Goal: Task Accomplishment & Management: Manage account settings

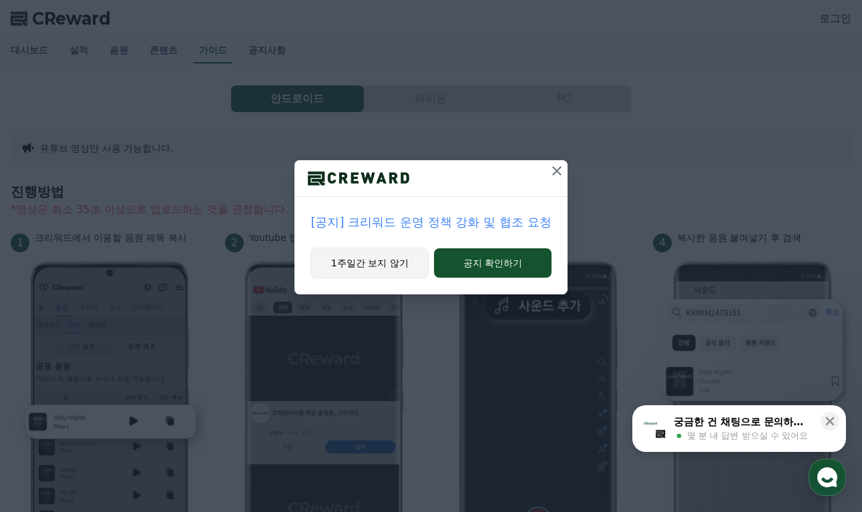
click at [380, 270] on button "1주일간 보지 않기" at bounding box center [369, 263] width 118 height 31
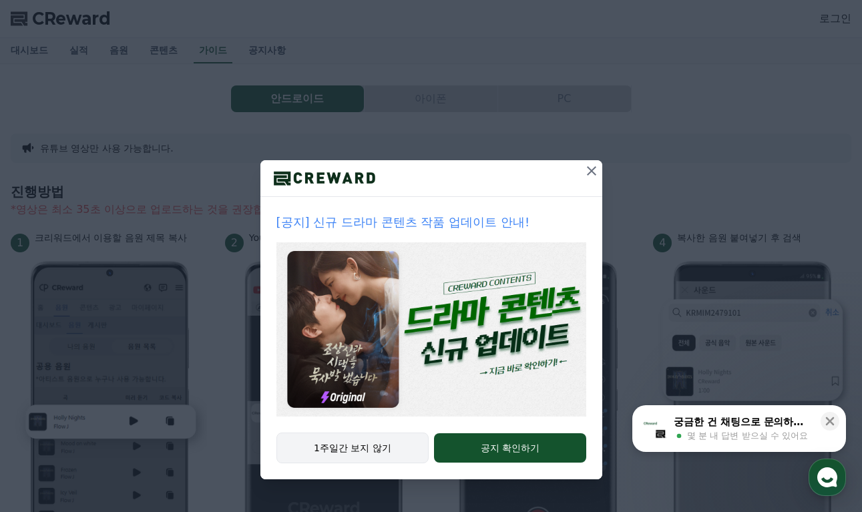
click at [398, 444] on button "1주일간 보지 않기" at bounding box center [352, 447] width 153 height 31
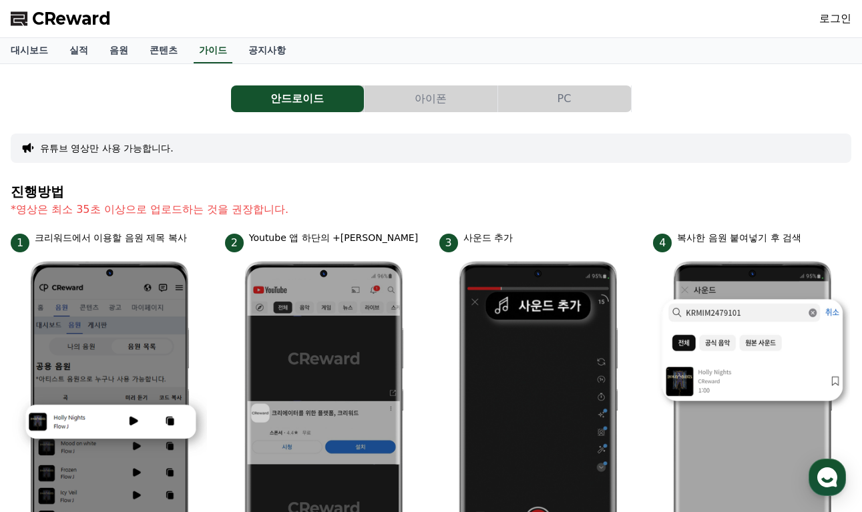
click at [423, 96] on button "아이폰" at bounding box center [430, 98] width 133 height 27
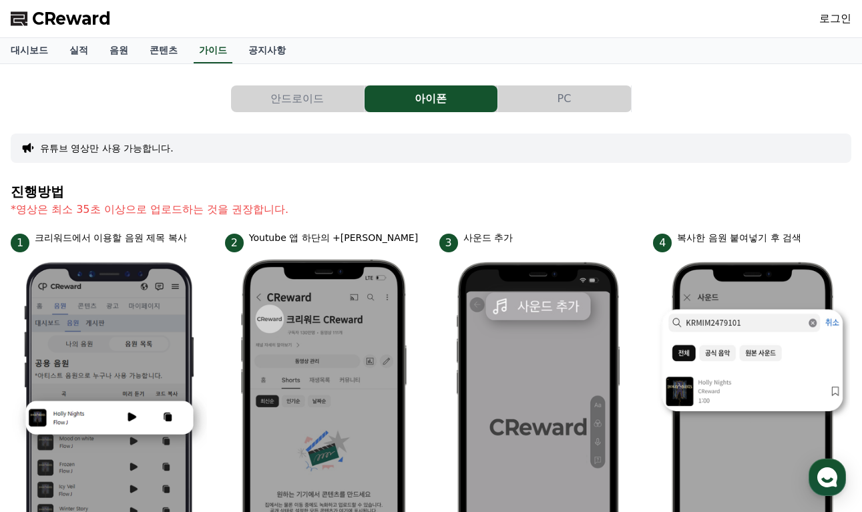
click at [563, 98] on button "PC" at bounding box center [564, 98] width 133 height 27
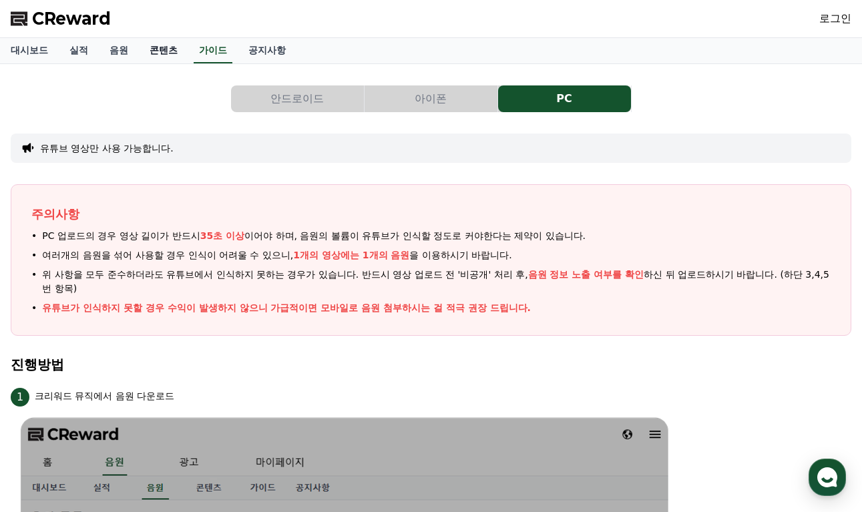
click at [170, 61] on link "콘텐츠" at bounding box center [163, 50] width 49 height 25
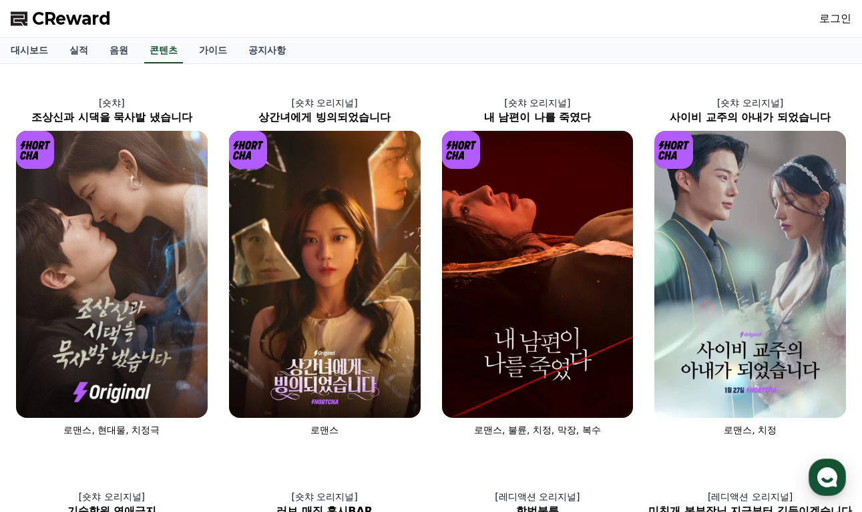
click at [843, 15] on link "로그인" at bounding box center [835, 19] width 32 height 16
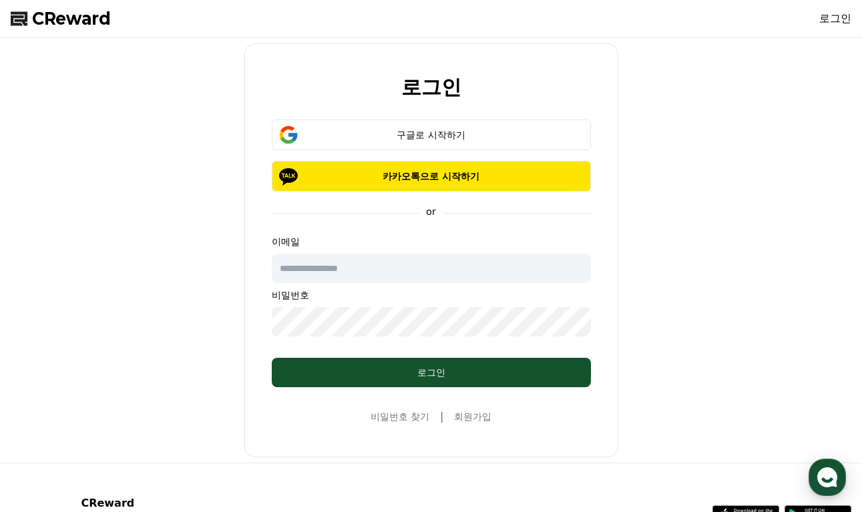
drag, startPoint x: 360, startPoint y: 262, endPoint x: 368, endPoint y: 273, distance: 13.5
click at [360, 262] on input "text" at bounding box center [431, 268] width 319 height 29
type input "*"
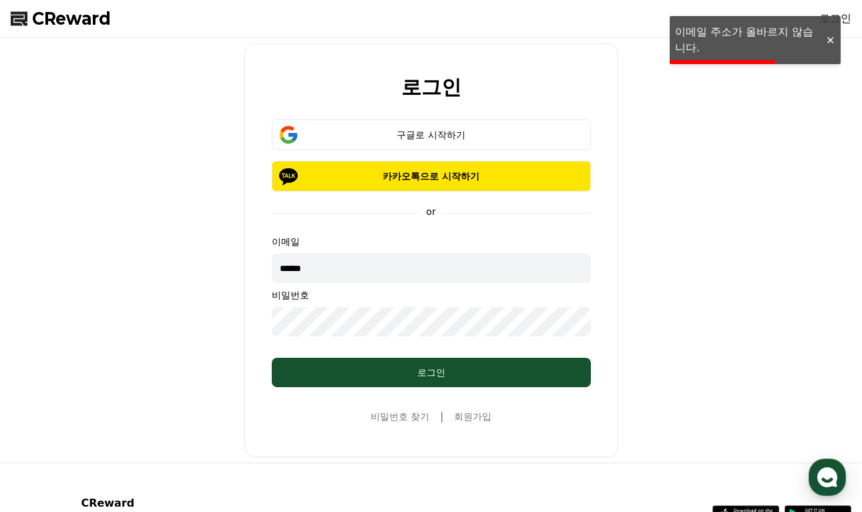
click at [353, 270] on input "******" at bounding box center [431, 268] width 319 height 29
type input "**********"
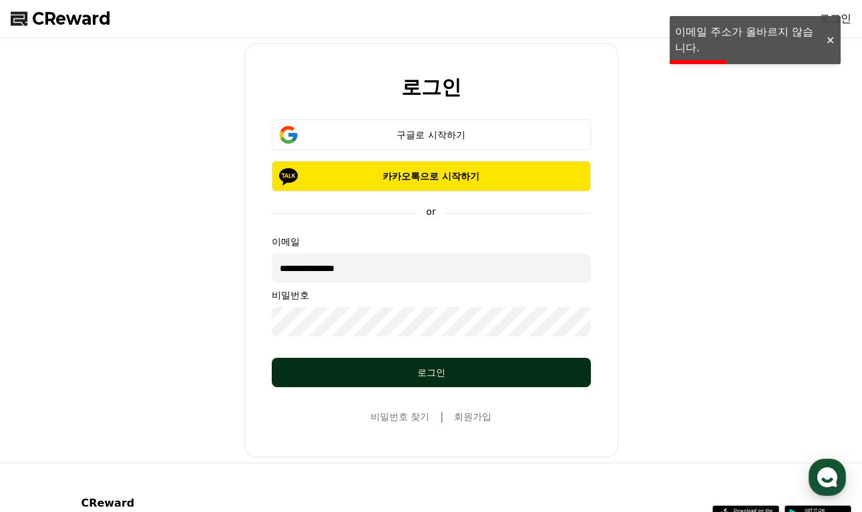
click at [428, 375] on div "로그인" at bounding box center [431, 372] width 266 height 13
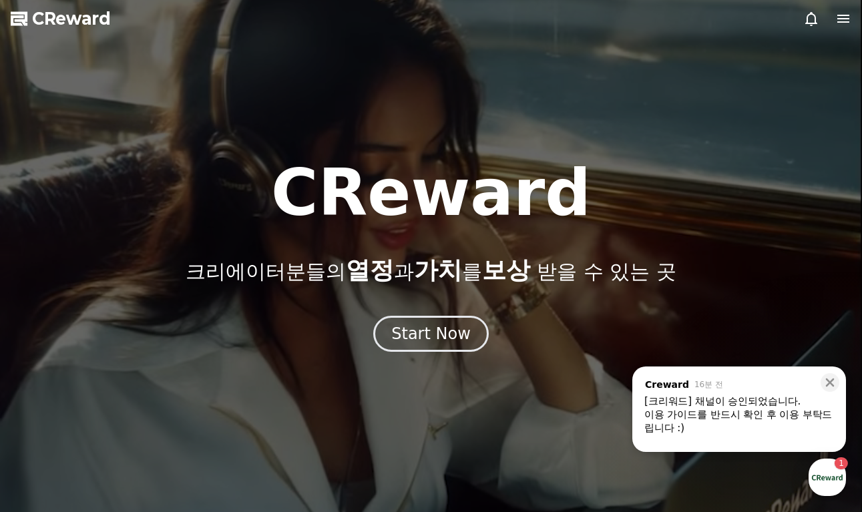
click at [30, 27] on link "CReward" at bounding box center [61, 18] width 100 height 21
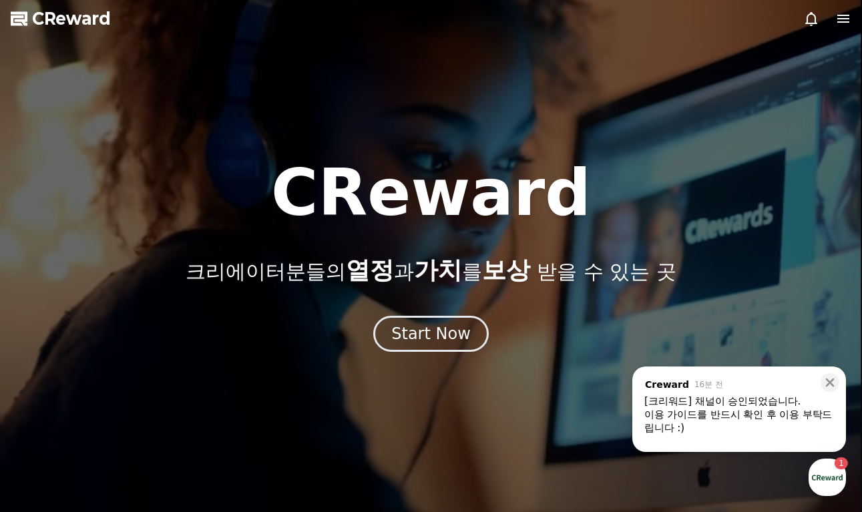
click at [846, 23] on icon at bounding box center [843, 19] width 12 height 8
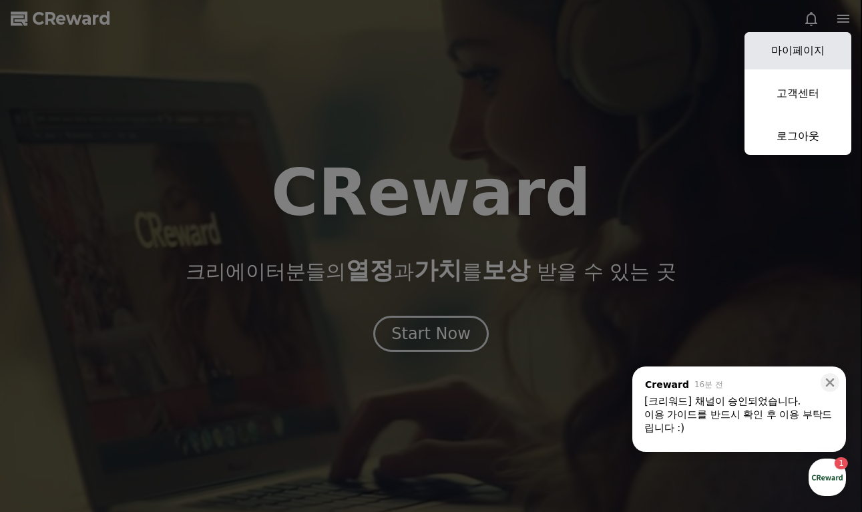
click at [805, 57] on link "마이페이지" at bounding box center [797, 50] width 107 height 37
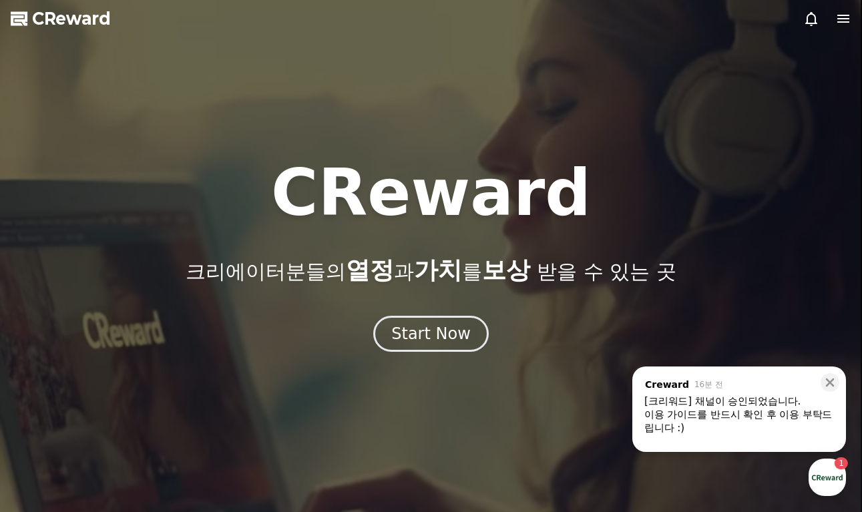
select select "**********"
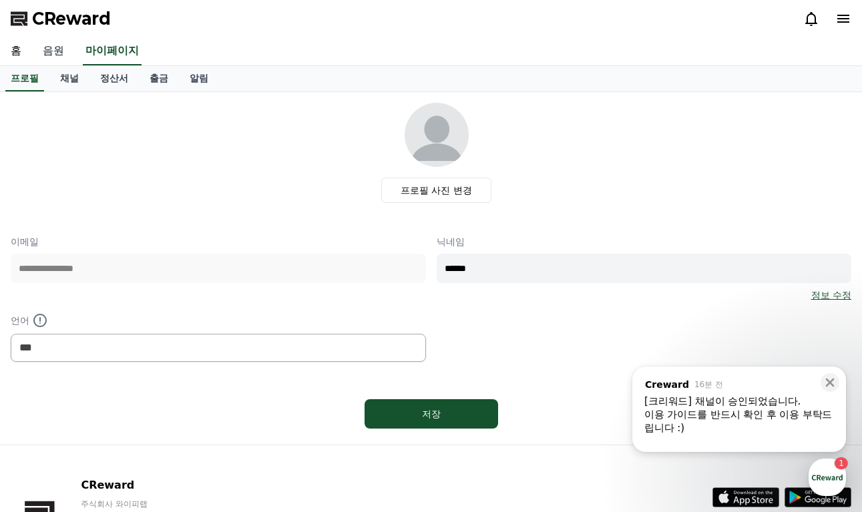
click at [55, 51] on link "음원" at bounding box center [53, 51] width 43 height 28
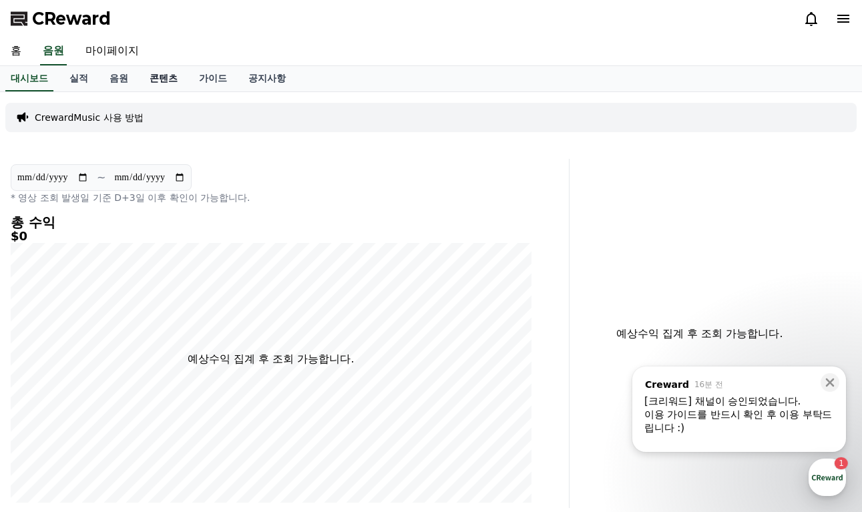
click at [164, 86] on link "콘텐츠" at bounding box center [163, 78] width 49 height 25
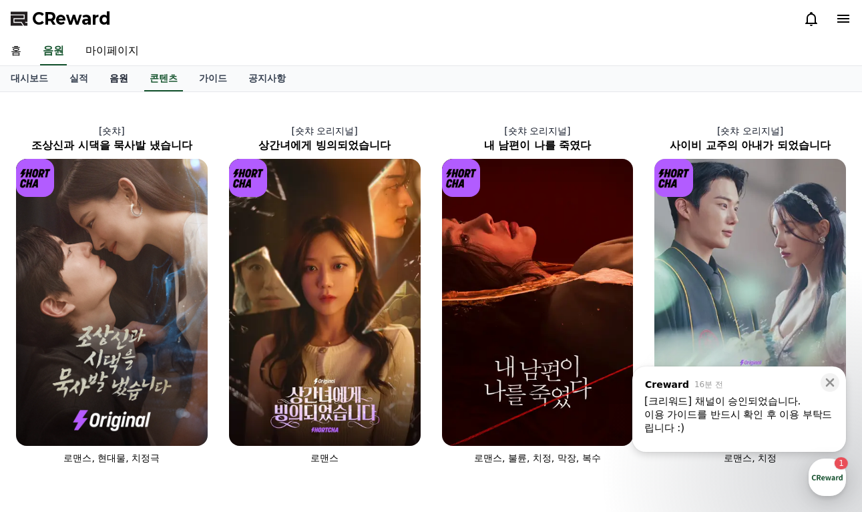
click at [114, 81] on link "음원" at bounding box center [119, 78] width 40 height 25
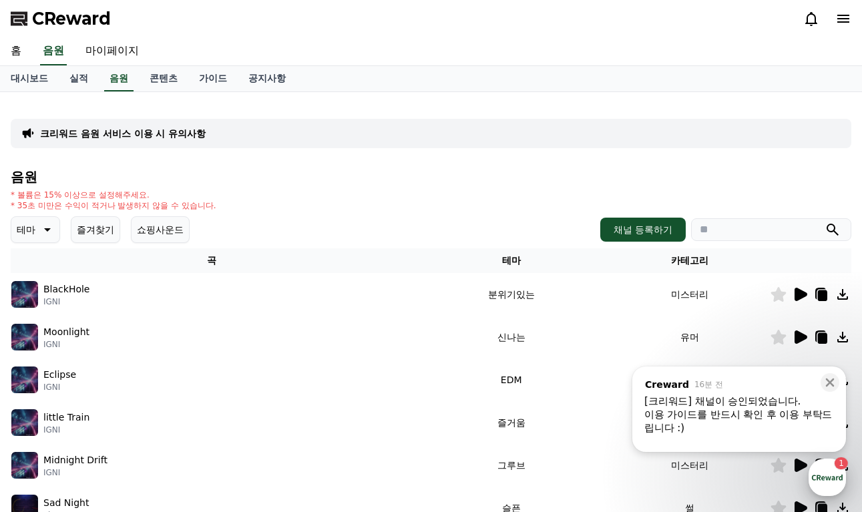
click at [826, 477] on div "button" at bounding box center [826, 476] width 37 height 37
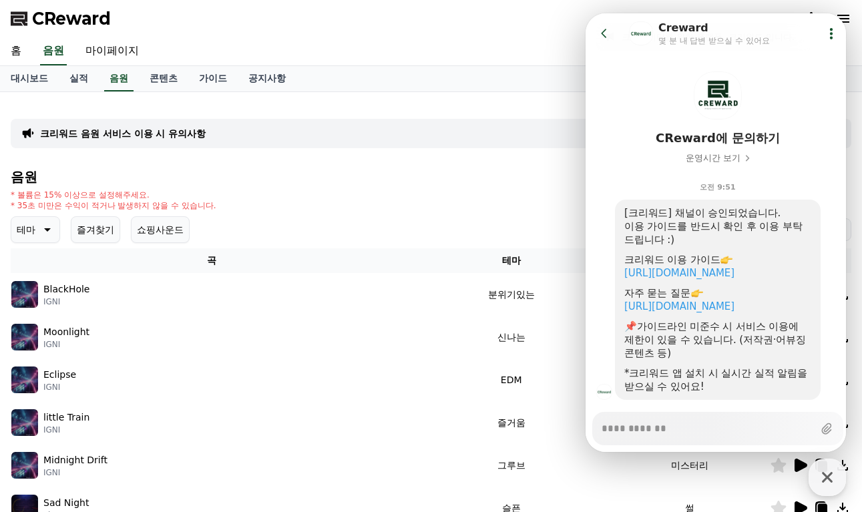
scroll to position [63, 0]
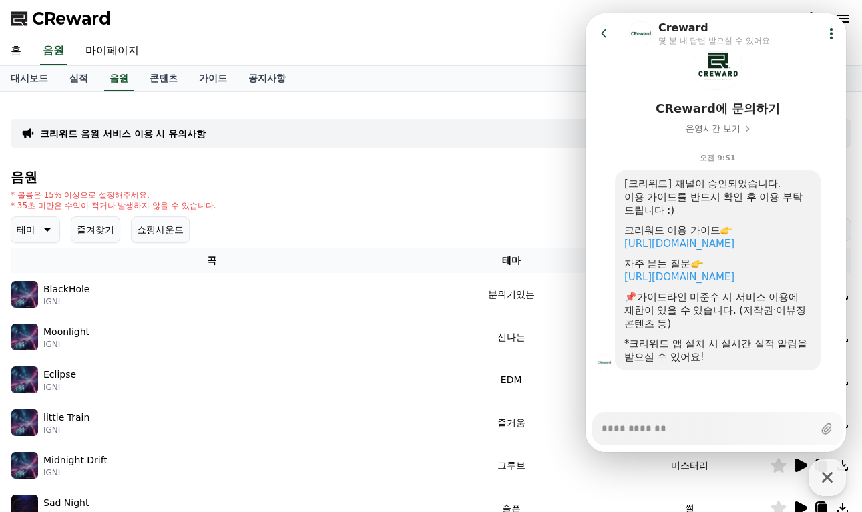
type textarea "*"
drag, startPoint x: 458, startPoint y: 168, endPoint x: 401, endPoint y: 162, distance: 57.7
click at [453, 168] on div "크리워드 음원 서비스 이용 시 유의사항 음원 * 볼륨은 15% 이상으로 설정해주세요. * 35초 미만은 수익이 적거나 발생하지 않을 수 있습니…" at bounding box center [431, 415] width 840 height 624
click at [402, 153] on div "크리워드 음원 서비스 이용 시 유의사항 음원 * 볼륨은 15% 이상으로 설정해주세요. * 35초 미만은 수익이 적거나 발생하지 않을 수 있습니…" at bounding box center [431, 415] width 840 height 624
click at [24, 83] on link "대시보드" at bounding box center [29, 78] width 59 height 25
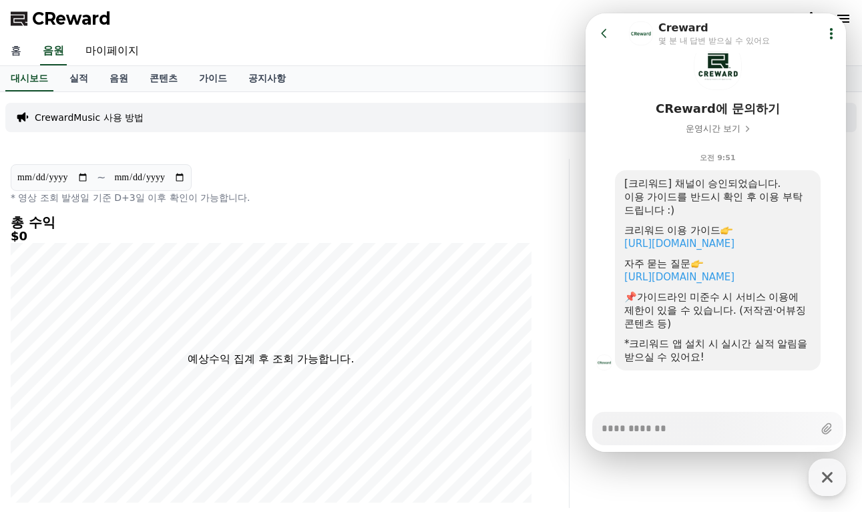
click at [17, 48] on link "홈" at bounding box center [16, 51] width 32 height 28
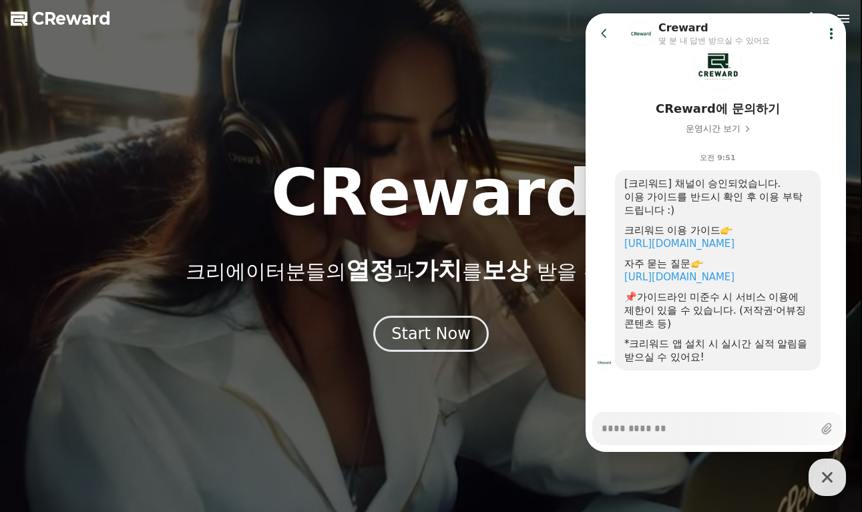
click at [612, 29] on button "Go to previous page" at bounding box center [609, 33] width 35 height 27
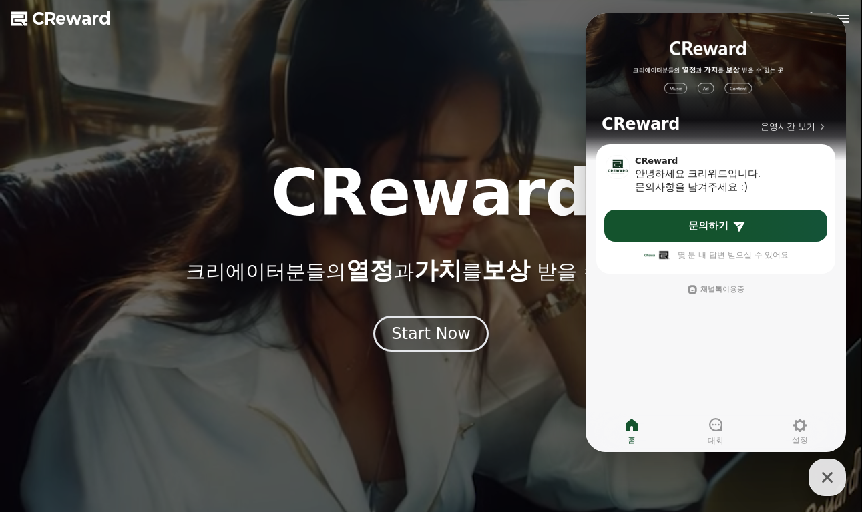
click at [548, 52] on div at bounding box center [431, 256] width 862 height 512
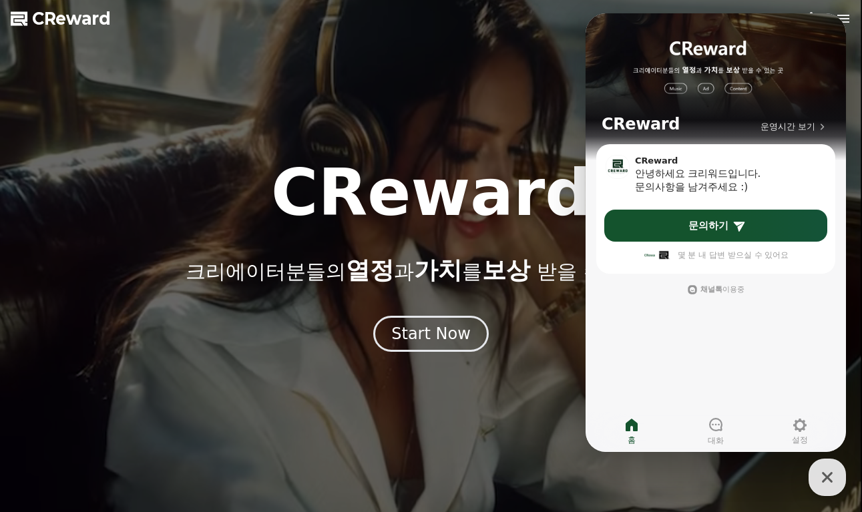
drag, startPoint x: 464, startPoint y: 184, endPoint x: 566, endPoint y: 218, distance: 106.8
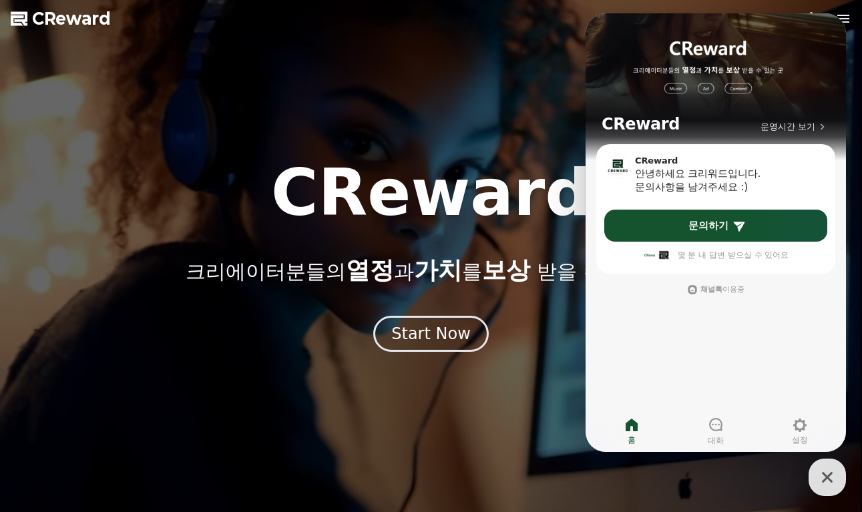
click at [466, 185] on h1 "CReward" at bounding box center [431, 193] width 320 height 64
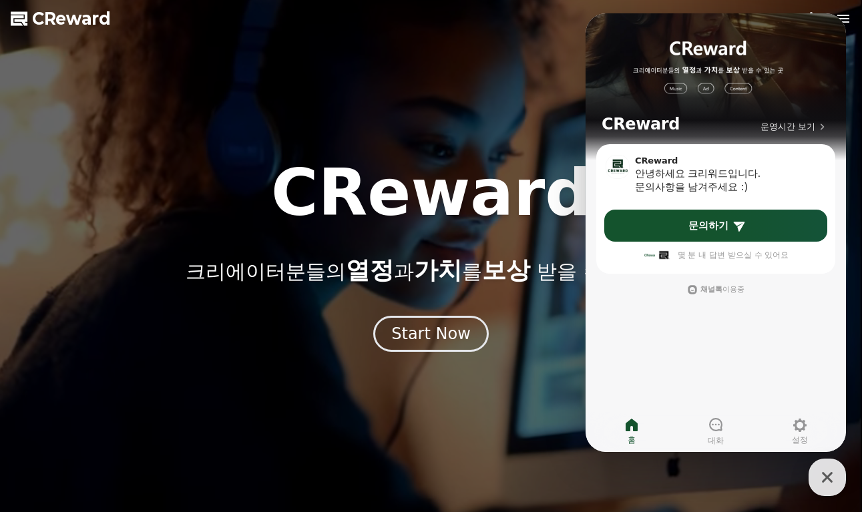
click at [822, 34] on div "CReward 운영시간 보기" at bounding box center [715, 78] width 260 height 131
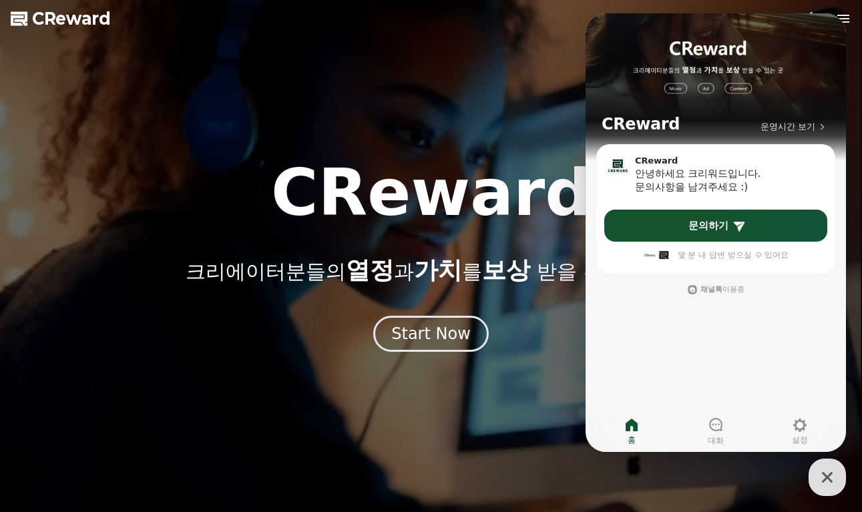
drag, startPoint x: 836, startPoint y: 24, endPoint x: 834, endPoint y: 207, distance: 182.9
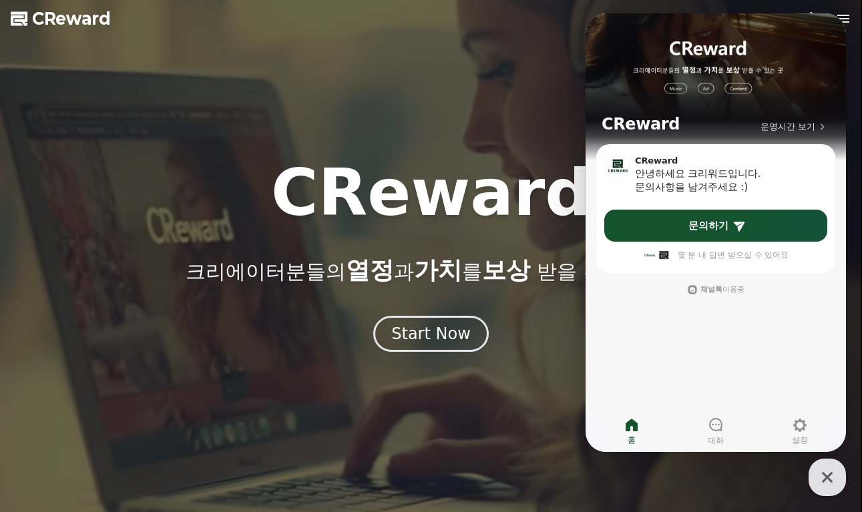
click at [836, 43] on div "CReward 운영시간 보기" at bounding box center [715, 78] width 260 height 131
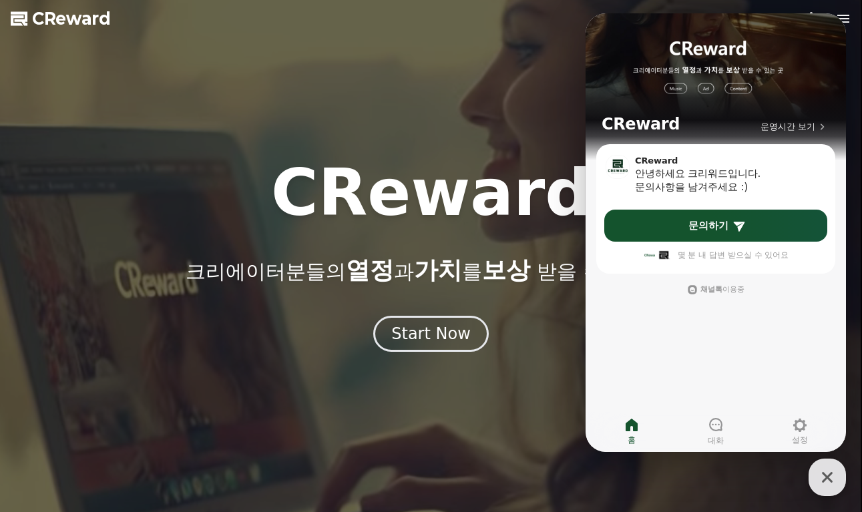
click at [825, 471] on icon "button" at bounding box center [827, 477] width 24 height 24
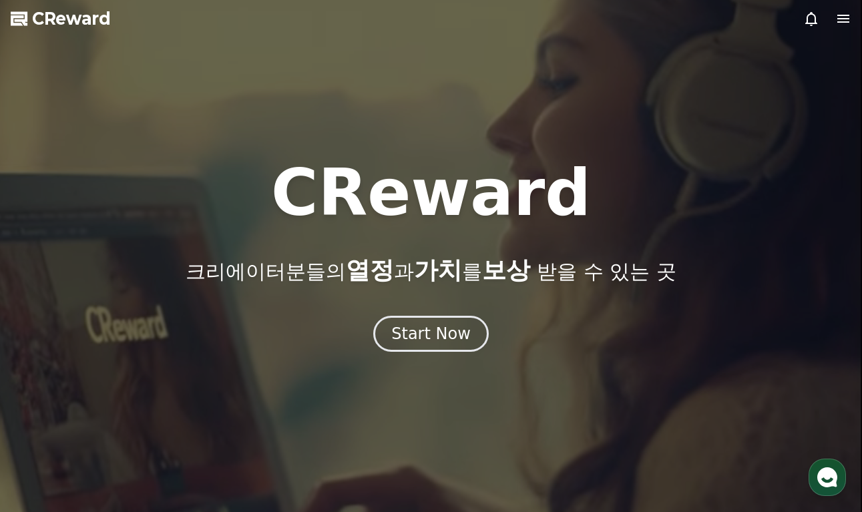
click at [830, 18] on div at bounding box center [827, 19] width 48 height 16
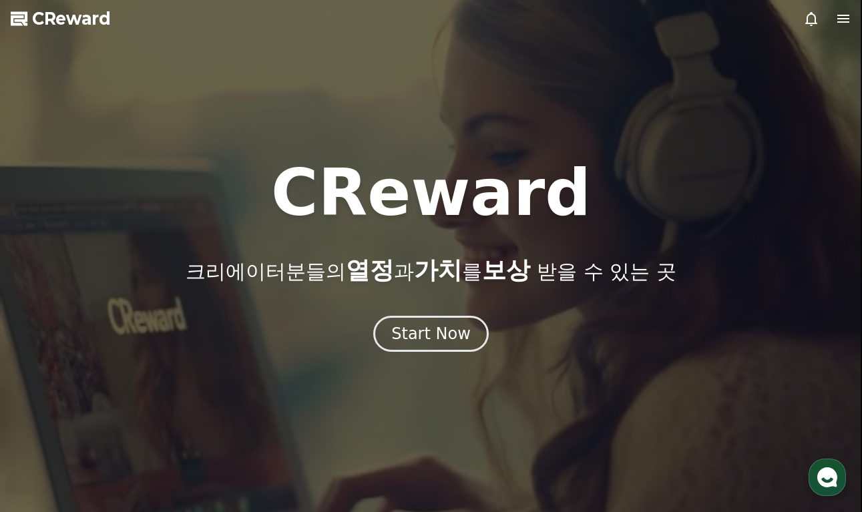
click at [836, 18] on icon at bounding box center [843, 19] width 16 height 16
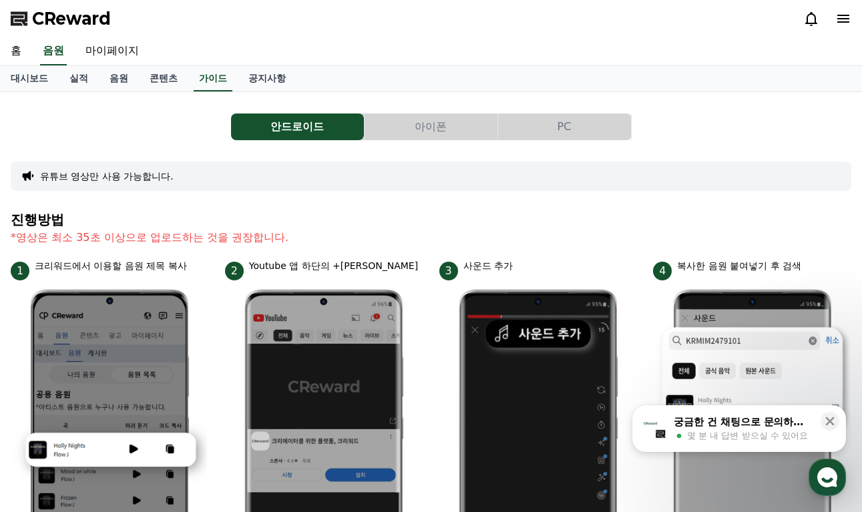
click at [424, 130] on button "아이폰" at bounding box center [430, 126] width 133 height 27
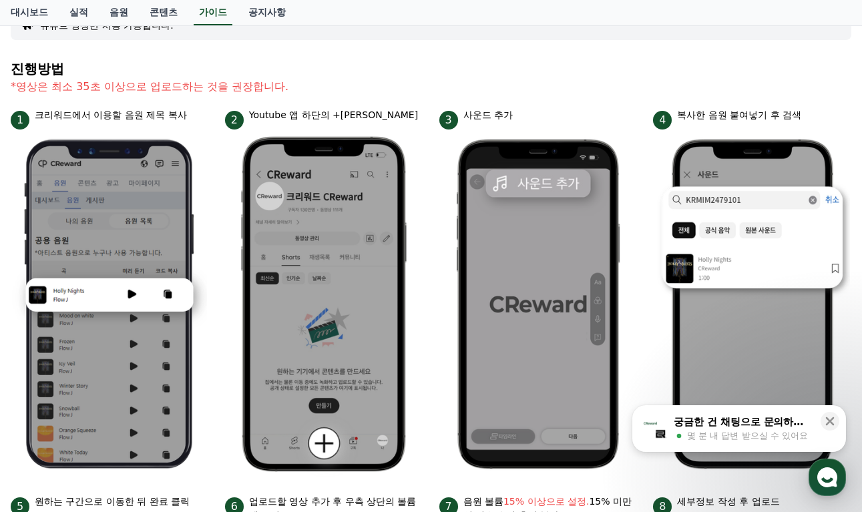
scroll to position [267, 0]
